Goal: Task Accomplishment & Management: Manage account settings

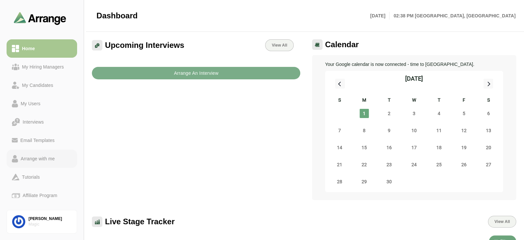
scroll to position [16, 0]
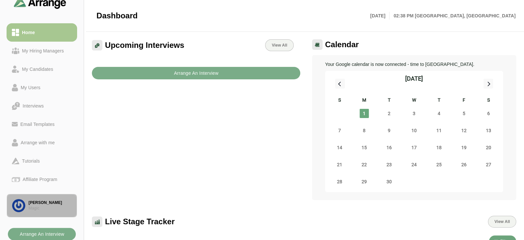
click at [44, 211] on link "Satya Singh Magic" at bounding box center [42, 206] width 71 height 24
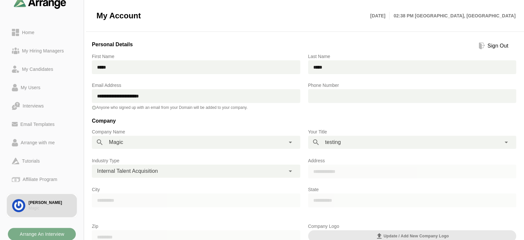
paste input "email"
drag, startPoint x: 173, startPoint y: 97, endPoint x: 89, endPoint y: 94, distance: 84.8
click at [89, 94] on div "**********" at bounding box center [196, 96] width 216 height 37
type input "**********"
click at [499, 46] on div "Sign Out" at bounding box center [498, 46] width 26 height 8
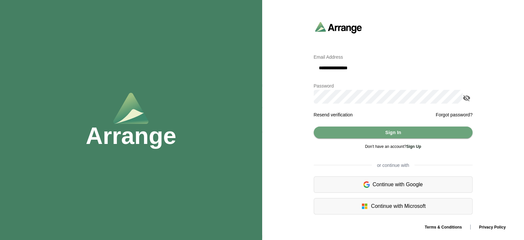
drag, startPoint x: 376, startPoint y: 68, endPoint x: 315, endPoint y: 66, distance: 61.1
click at [315, 66] on input "**********" at bounding box center [393, 68] width 159 height 14
paste input "***"
type input "**********"
click at [465, 99] on icon "appended action" at bounding box center [467, 98] width 8 height 8
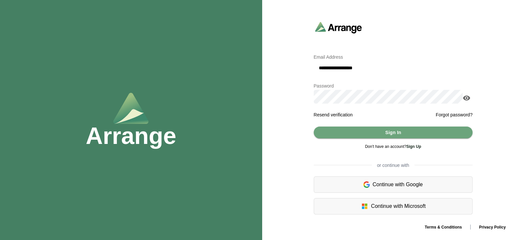
click at [301, 98] on div "**********" at bounding box center [393, 120] width 262 height 205
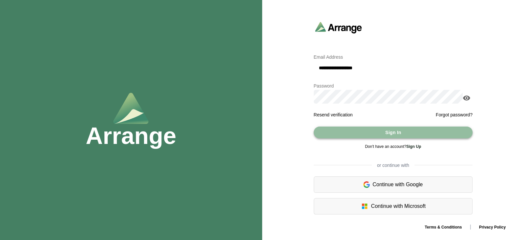
click at [330, 133] on button "Sign In" at bounding box center [393, 133] width 159 height 12
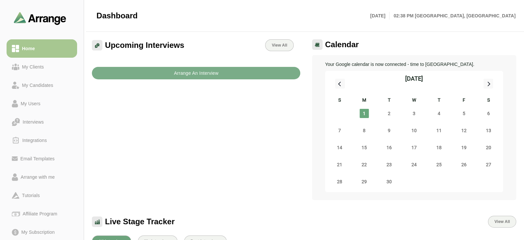
scroll to position [53, 0]
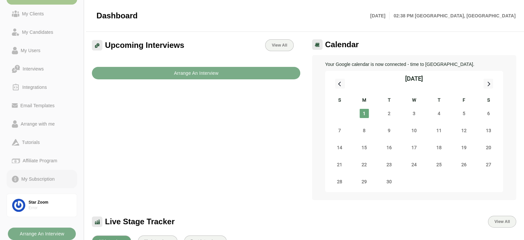
click at [40, 175] on div "My Subscription" at bounding box center [38, 179] width 39 height 8
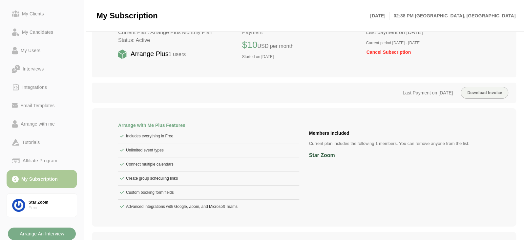
scroll to position [42, 0]
click at [44, 125] on div "Arrange with me" at bounding box center [37, 124] width 39 height 8
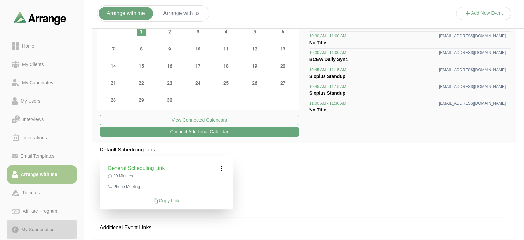
click at [46, 229] on div "My Subscription" at bounding box center [38, 230] width 39 height 8
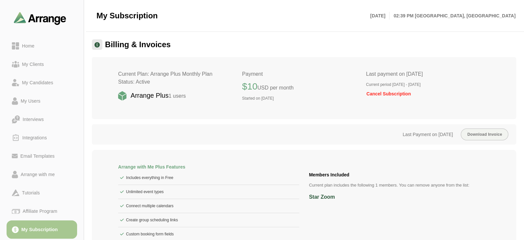
drag, startPoint x: 367, startPoint y: 93, endPoint x: 437, endPoint y: 96, distance: 70.0
click at [437, 96] on div "Last payment on September 1st 2025 Current period September 1st 2025 - October …" at bounding box center [428, 88] width 124 height 36
click at [371, 97] on span "Cancel Subscription" at bounding box center [388, 93] width 45 height 5
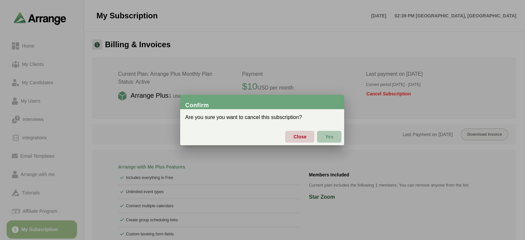
click at [328, 136] on span "Yes" at bounding box center [329, 137] width 9 height 14
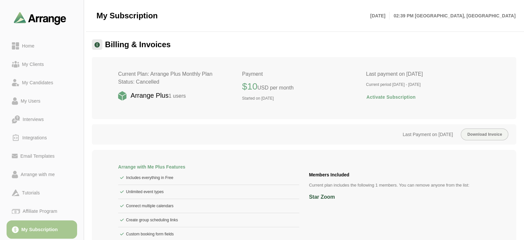
drag, startPoint x: 367, startPoint y: 96, endPoint x: 435, endPoint y: 101, distance: 68.2
click at [435, 101] on div "Last payment on September 1st 2025 Current period September 1st 2025 - October …" at bounding box center [428, 88] width 124 height 36
click at [387, 99] on span "Activate Subscription" at bounding box center [391, 97] width 50 height 14
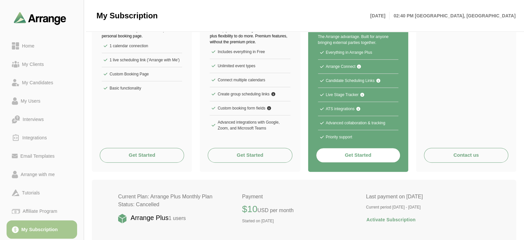
scroll to position [110, 0]
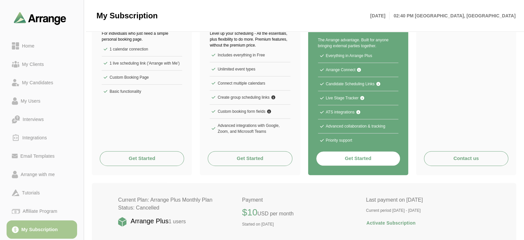
click at [265, 160] on button "Get Started" at bounding box center [250, 158] width 84 height 15
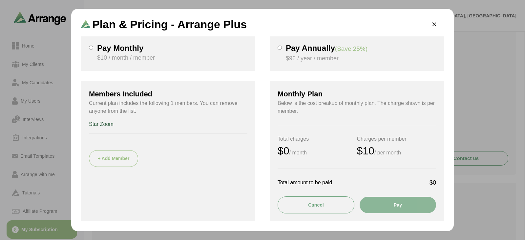
click at [91, 50] on div at bounding box center [91, 53] width 4 height 19
click at [398, 202] on button "Pay" at bounding box center [398, 205] width 77 height 16
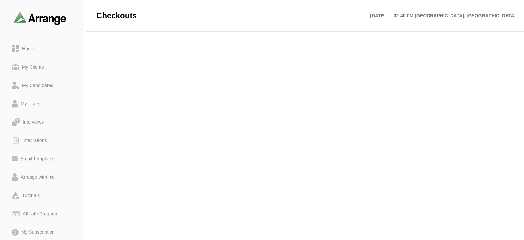
scroll to position [103, 0]
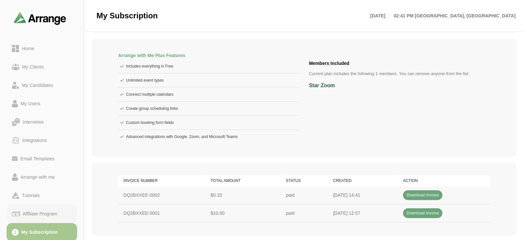
scroll to position [53, 0]
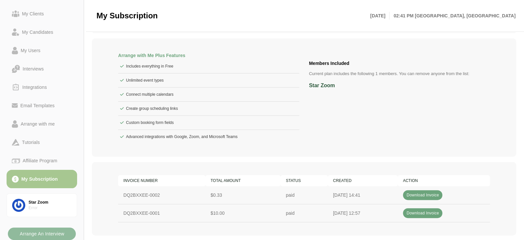
click at [44, 232] on b "Arrange An Interview" at bounding box center [41, 234] width 45 height 12
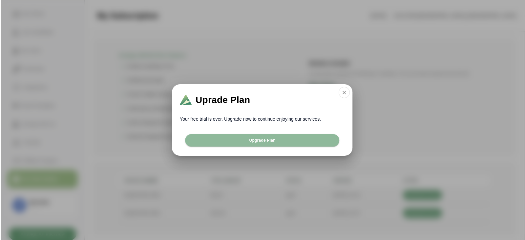
scroll to position [0, 0]
click at [345, 92] on icon "button" at bounding box center [345, 93] width 6 height 6
